Goal: Task Accomplishment & Management: Manage account settings

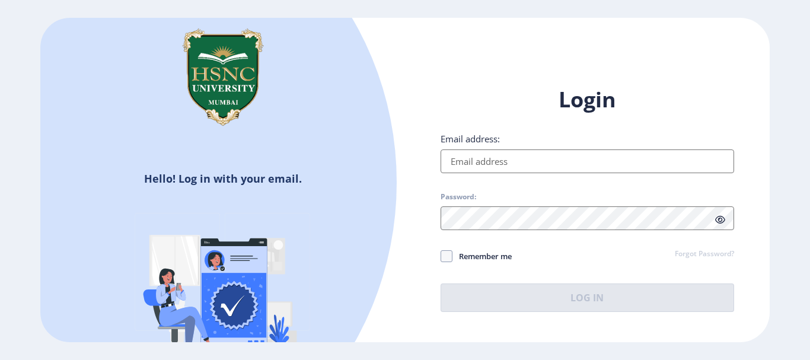
click at [561, 161] on input "Email address:" at bounding box center [588, 161] width 294 height 24
type input "jainamshah77770@gmail.com"
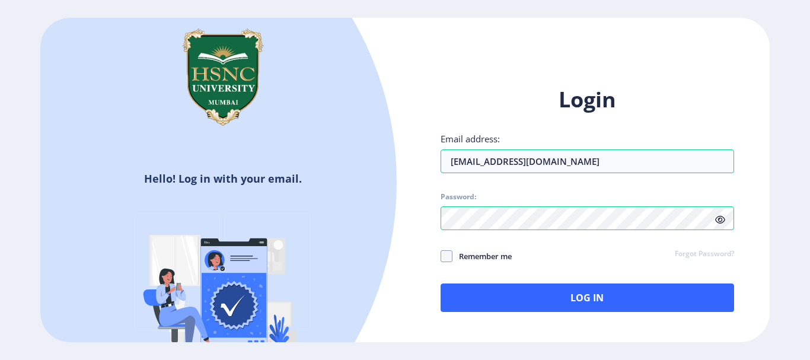
click at [717, 224] on span at bounding box center [720, 220] width 10 height 12
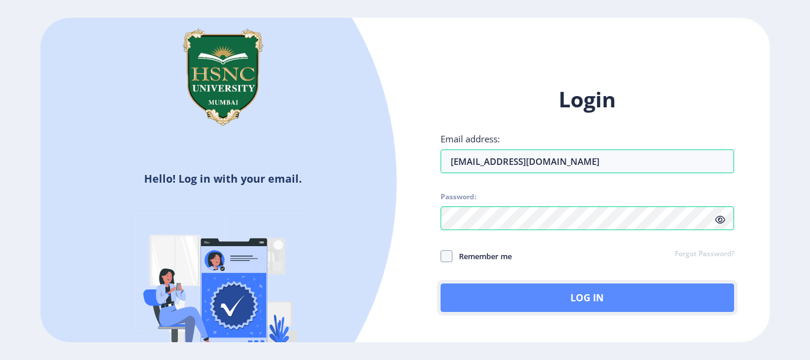
click at [618, 299] on button "Log In" at bounding box center [588, 298] width 294 height 28
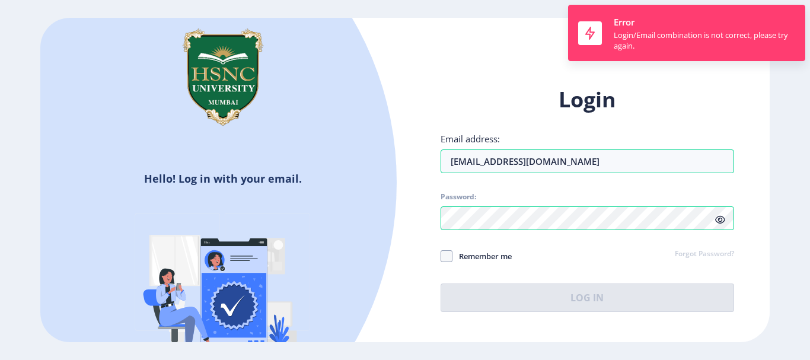
click at [689, 255] on link "Forgot Password?" at bounding box center [704, 254] width 59 height 11
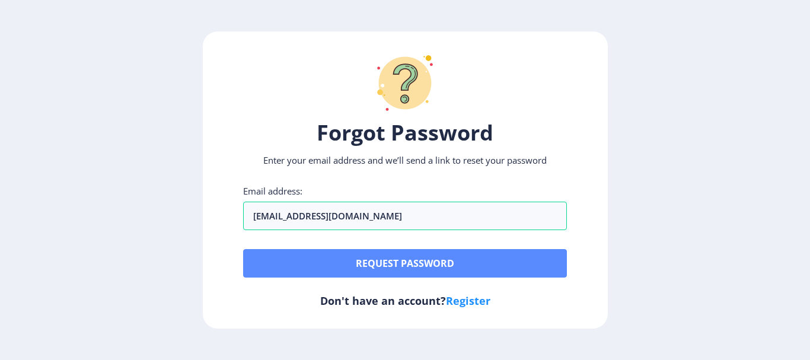
type input "jainamshah77770@gmail.com"
click at [408, 263] on button "Request password" at bounding box center [405, 263] width 324 height 28
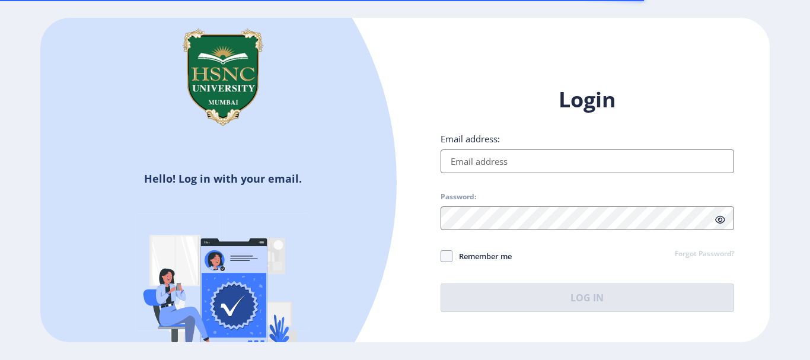
click at [539, 166] on input "Email address:" at bounding box center [588, 161] width 294 height 24
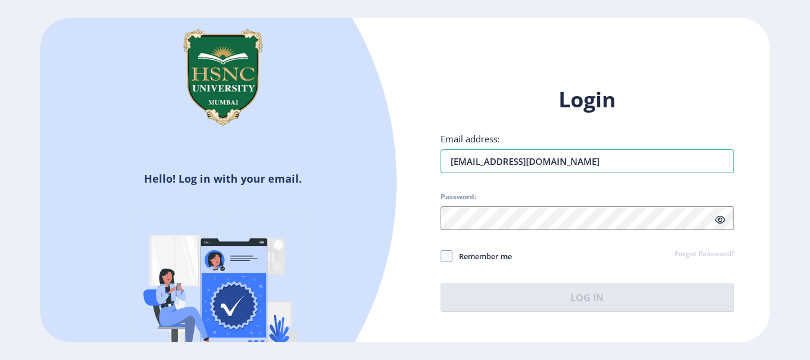
type input "[EMAIL_ADDRESS][DOMAIN_NAME]"
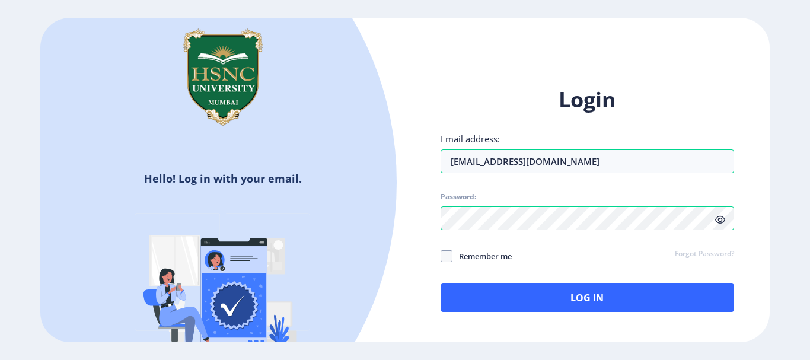
click at [721, 223] on icon at bounding box center [720, 219] width 10 height 9
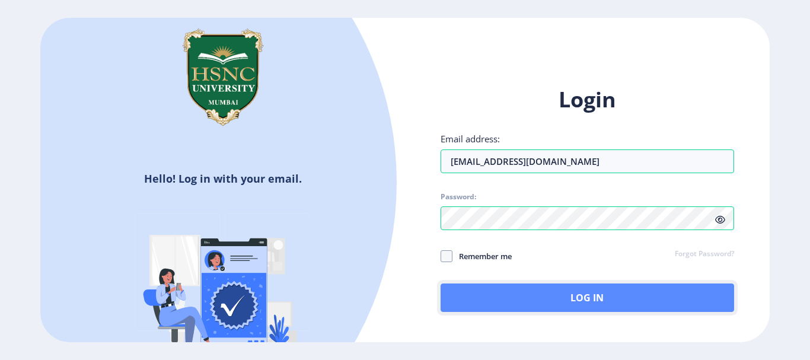
click at [666, 287] on button "Log In" at bounding box center [588, 298] width 294 height 28
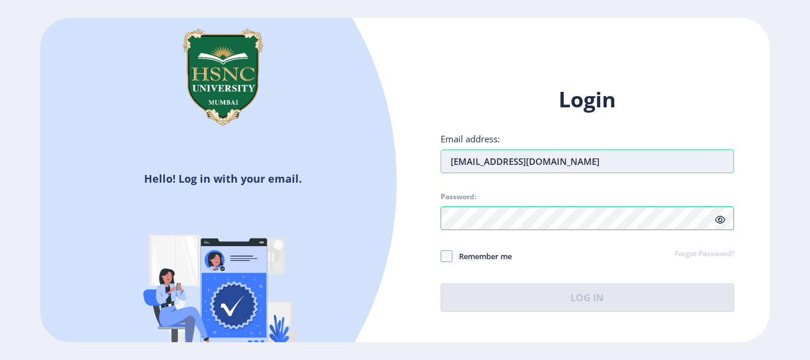
drag, startPoint x: 580, startPoint y: 163, endPoint x: 441, endPoint y: 160, distance: 138.8
click at [441, 160] on input "[EMAIL_ADDRESS][DOMAIN_NAME]" at bounding box center [588, 161] width 294 height 24
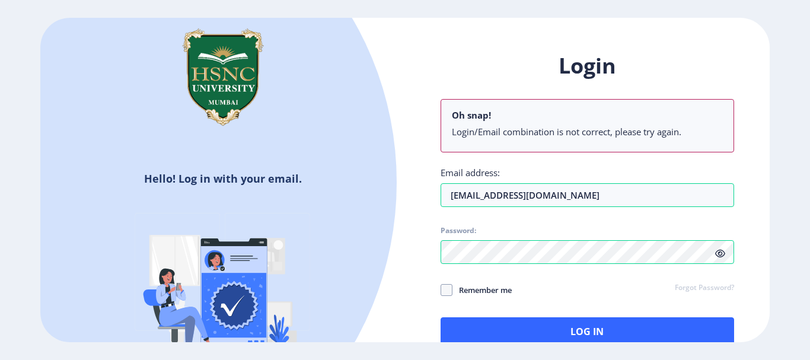
click at [689, 286] on link "Forgot Password?" at bounding box center [704, 288] width 59 height 11
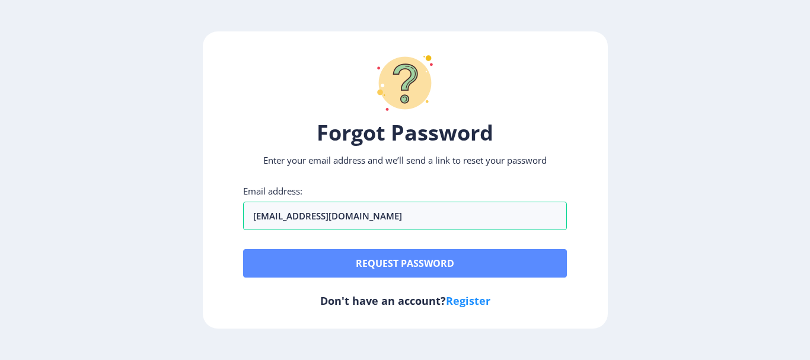
type input "[EMAIL_ADDRESS][DOMAIN_NAME]"
click at [425, 262] on button "Request password" at bounding box center [405, 263] width 324 height 28
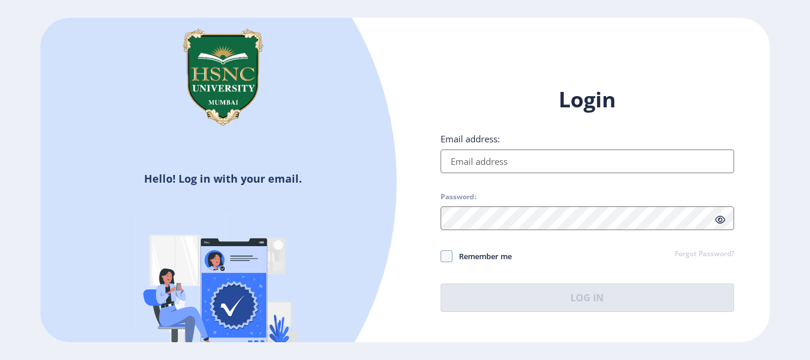
click at [555, 163] on input "Email address:" at bounding box center [588, 161] width 294 height 24
type input "mrshah68@gmail.com"
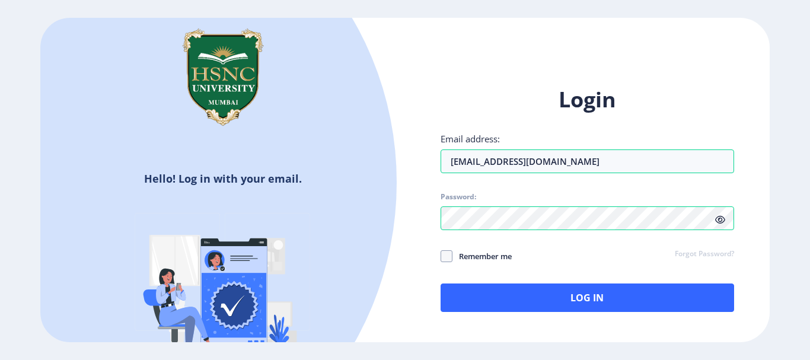
click at [718, 221] on icon at bounding box center [720, 219] width 10 height 9
drag, startPoint x: 545, startPoint y: 164, endPoint x: 452, endPoint y: 168, distance: 92.7
click at [452, 168] on input "mrshah68@gmail.com" at bounding box center [588, 161] width 294 height 24
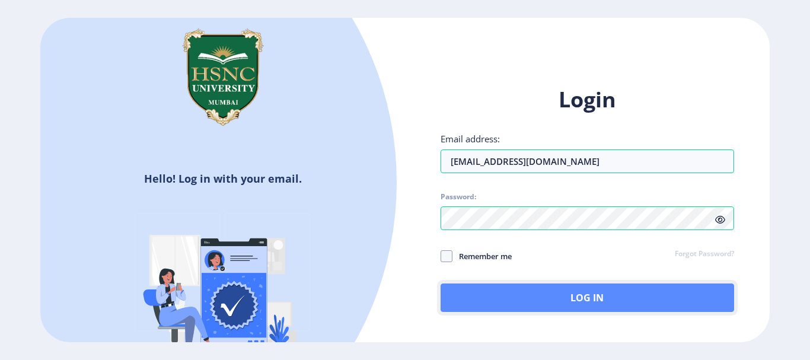
click at [475, 296] on button "Log In" at bounding box center [588, 298] width 294 height 28
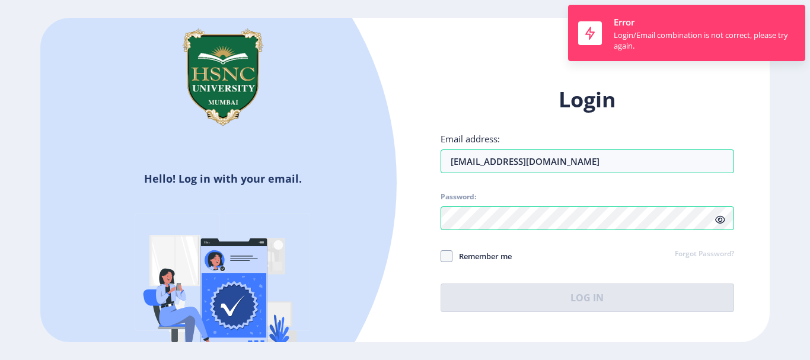
click at [715, 253] on link "Forgot Password?" at bounding box center [704, 254] width 59 height 11
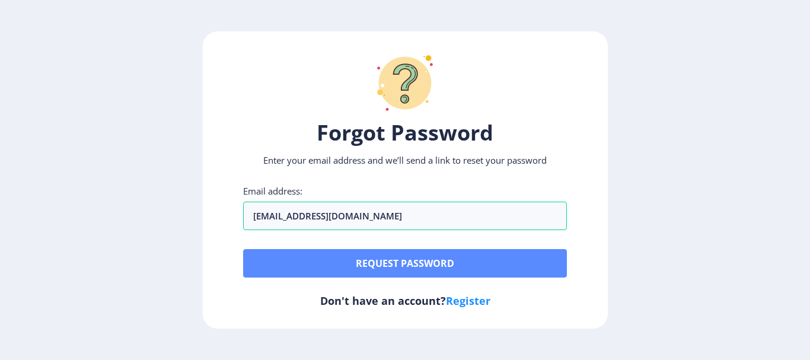
type input "mrshah68@gmail.com"
click at [500, 263] on button "Request password" at bounding box center [405, 263] width 324 height 28
